Goal: Information Seeking & Learning: Learn about a topic

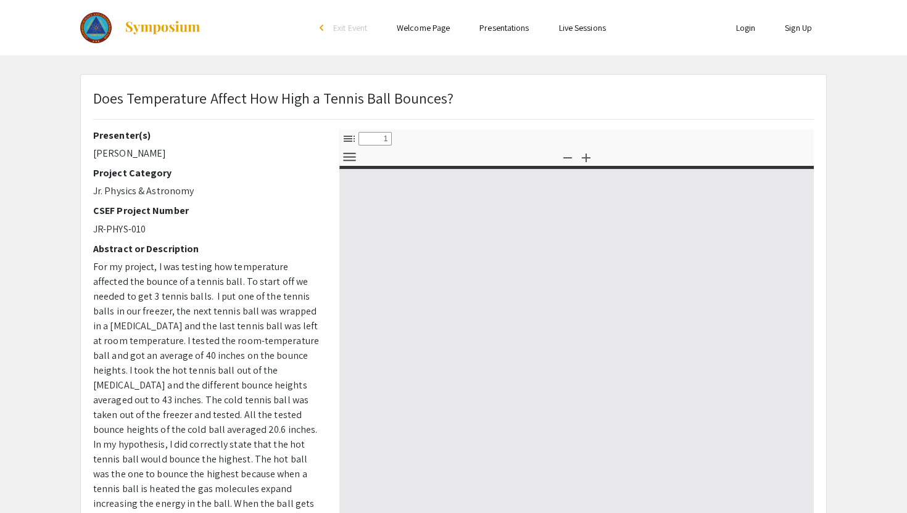
select select "custom"
type input "0"
select select "custom"
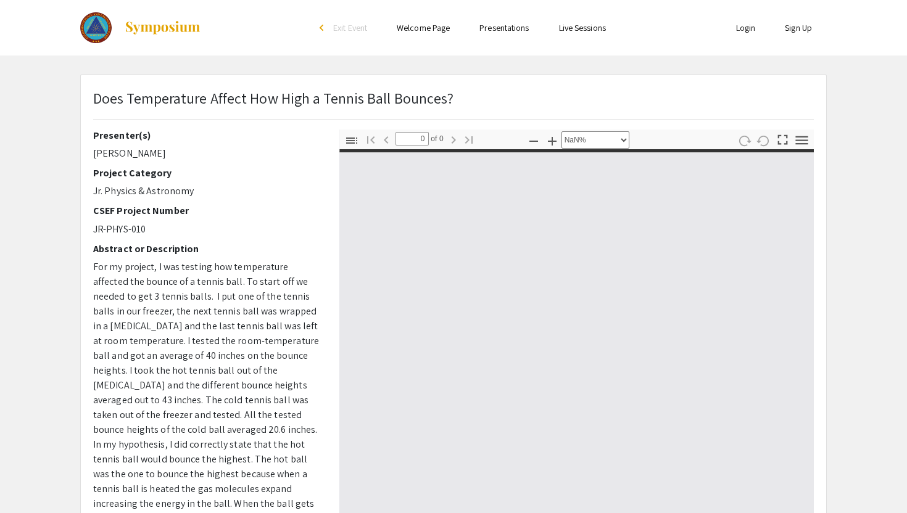
type input "1"
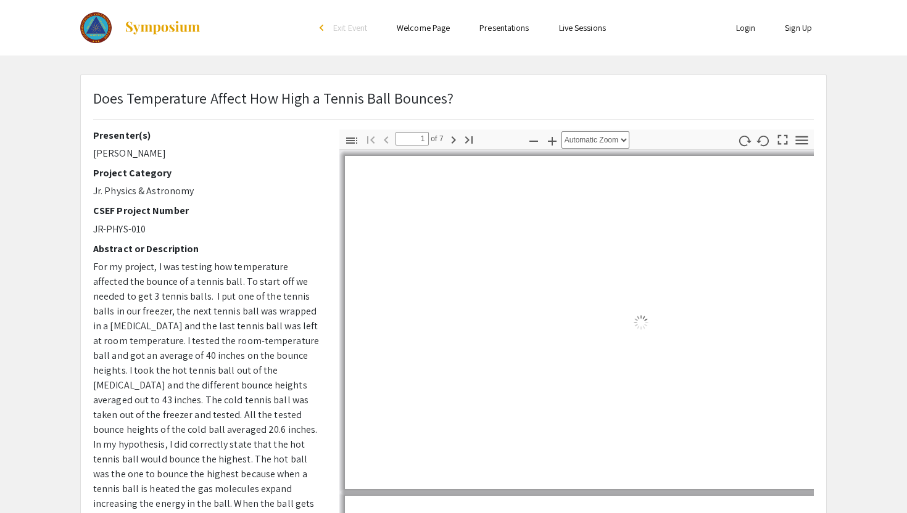
select select "auto"
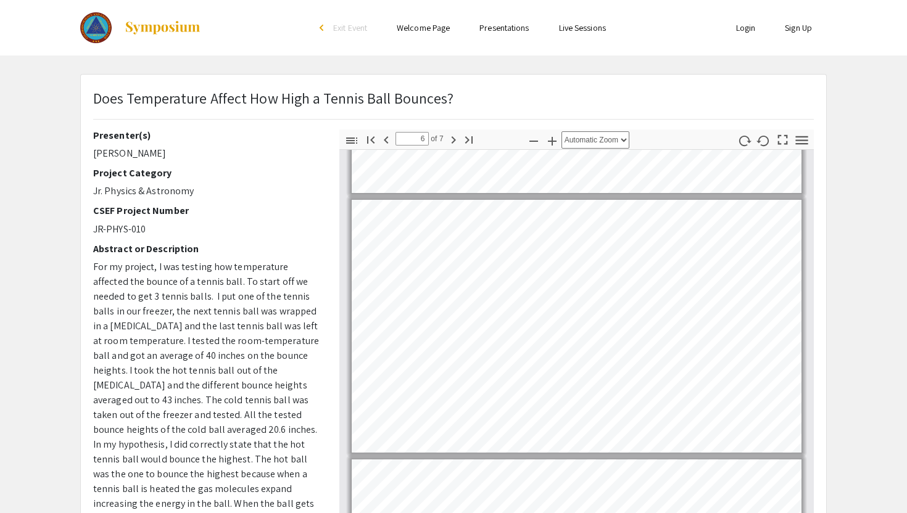
scroll to position [1411, 0]
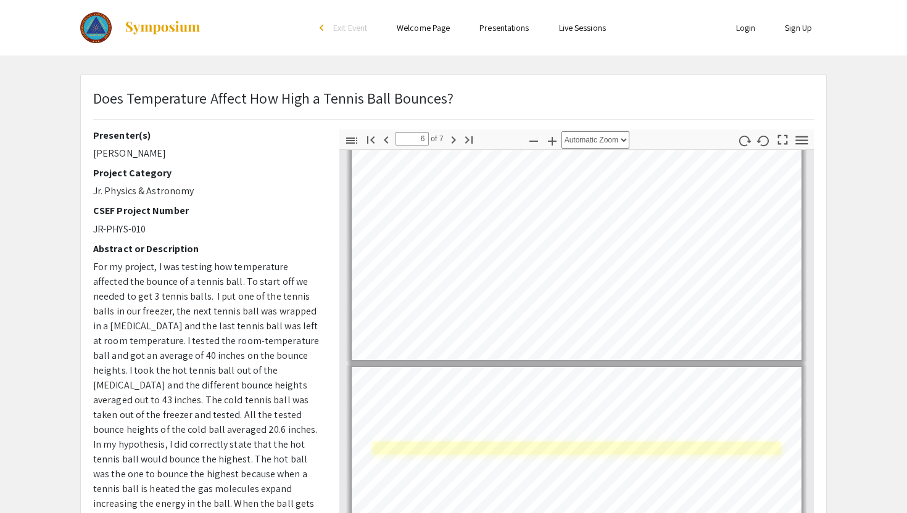
type input "7"
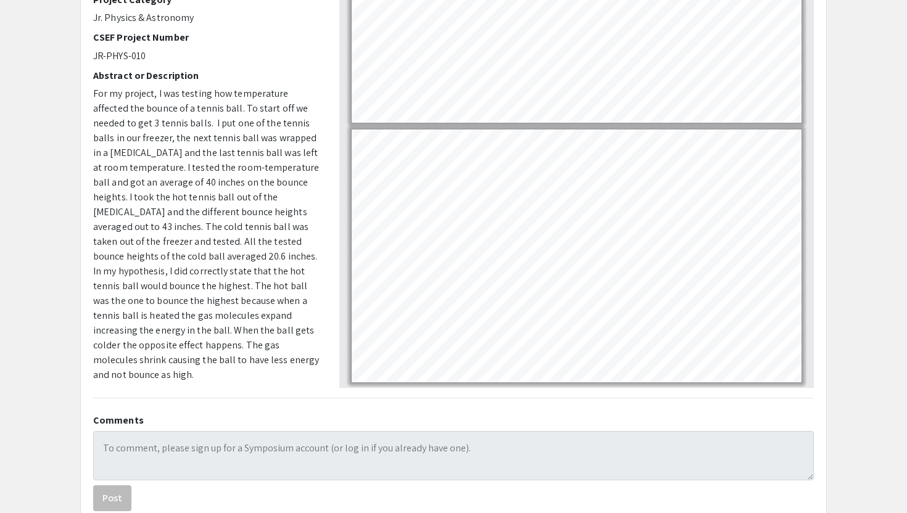
scroll to position [0, 0]
